Goal: Task Accomplishment & Management: Complete application form

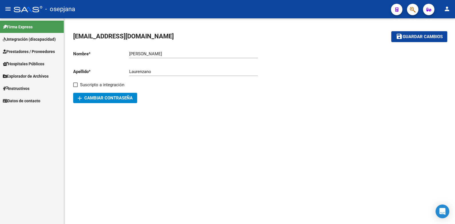
click at [41, 49] on span "Prestadores / Proveedores" at bounding box center [29, 51] width 52 height 6
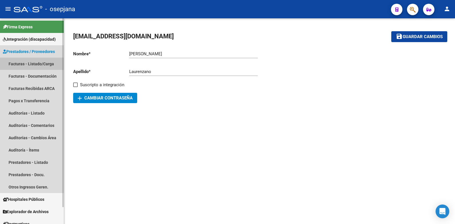
click at [39, 63] on link "Facturas - Listado/Carga" at bounding box center [32, 63] width 64 height 12
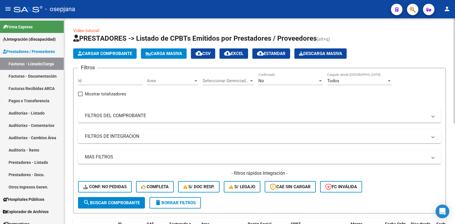
click at [197, 81] on div at bounding box center [195, 80] width 5 height 5
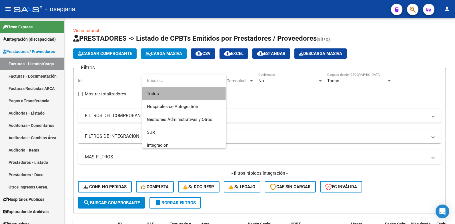
click at [156, 94] on span "Todos" at bounding box center [184, 93] width 75 height 13
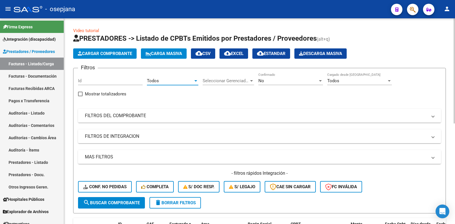
click at [322, 81] on div at bounding box center [320, 80] width 3 height 1
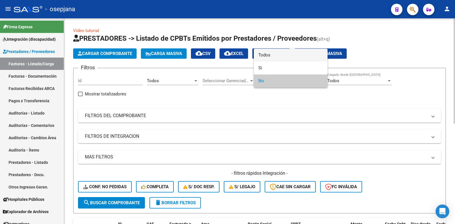
drag, startPoint x: 268, startPoint y: 53, endPoint x: 260, endPoint y: 55, distance: 7.6
click at [268, 53] on span "Todos" at bounding box center [291, 55] width 65 height 13
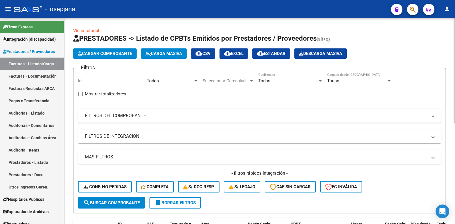
click at [433, 117] on span at bounding box center [433, 115] width 2 height 6
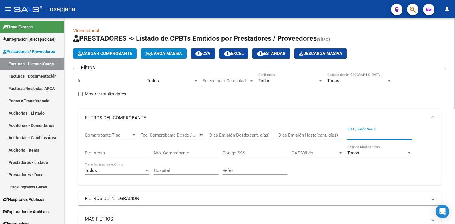
paste input "30-71351660-7"
click at [374, 134] on input "30-71351660-7" at bounding box center [379, 134] width 65 height 5
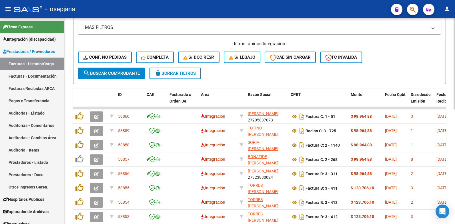
scroll to position [200, 0]
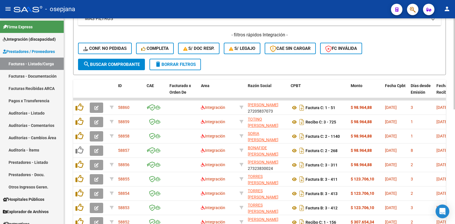
click at [108, 64] on span "search Buscar Comprobante" at bounding box center [111, 64] width 57 height 5
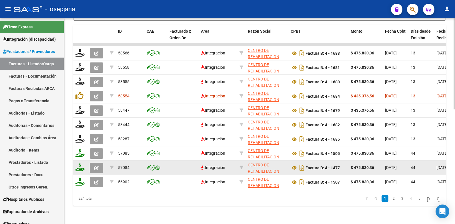
scroll to position [259, 0]
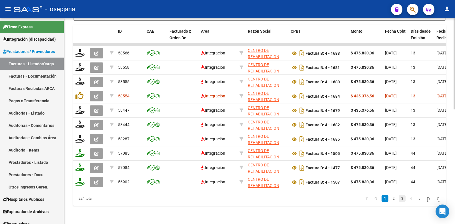
click at [399, 197] on link "3" at bounding box center [402, 198] width 7 height 6
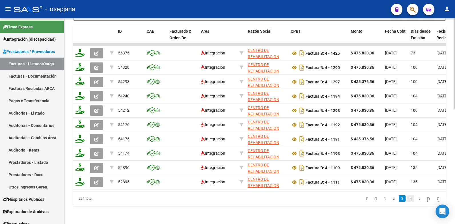
click at [408, 197] on link "4" at bounding box center [411, 198] width 7 height 6
click at [390, 198] on link "3" at bounding box center [393, 198] width 7 height 6
click at [390, 198] on link "2" at bounding box center [393, 198] width 7 height 6
click at [382, 198] on link "1" at bounding box center [385, 198] width 7 height 6
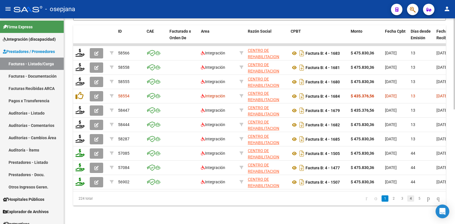
click at [408, 197] on link "4" at bounding box center [411, 198] width 7 height 6
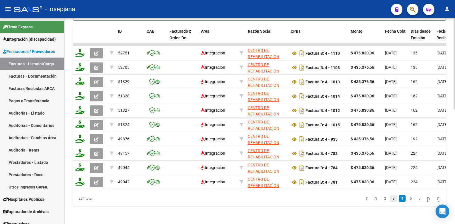
click at [390, 199] on link "3" at bounding box center [393, 198] width 7 height 6
click at [408, 198] on link "4" at bounding box center [411, 198] width 7 height 6
click at [390, 198] on link "3" at bounding box center [393, 198] width 7 height 6
click at [408, 199] on link "4" at bounding box center [411, 198] width 7 height 6
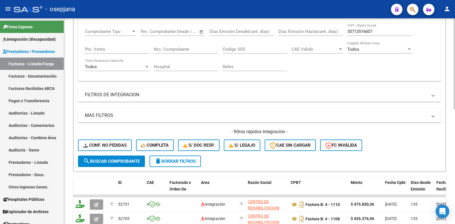
scroll to position [59, 0]
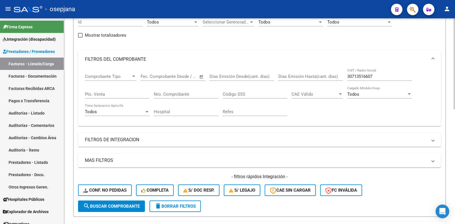
click at [375, 74] on input "30713516607" at bounding box center [379, 76] width 65 height 5
type input "3"
paste input "P27268648351"
click at [350, 76] on input "P27268648351" at bounding box center [379, 76] width 65 height 5
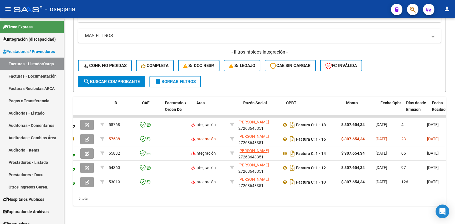
scroll to position [0, 0]
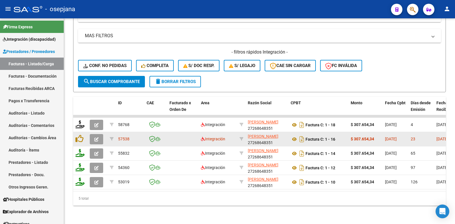
type input "27268648351"
click at [98, 137] on icon "button" at bounding box center [96, 139] width 4 height 4
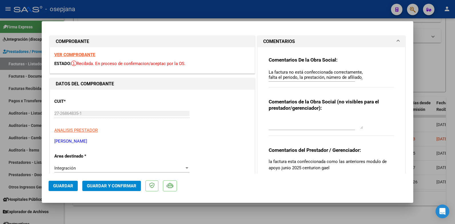
click at [439, 36] on div at bounding box center [227, 112] width 455 height 224
type input "$ 0,00"
